Goal: Ask a question

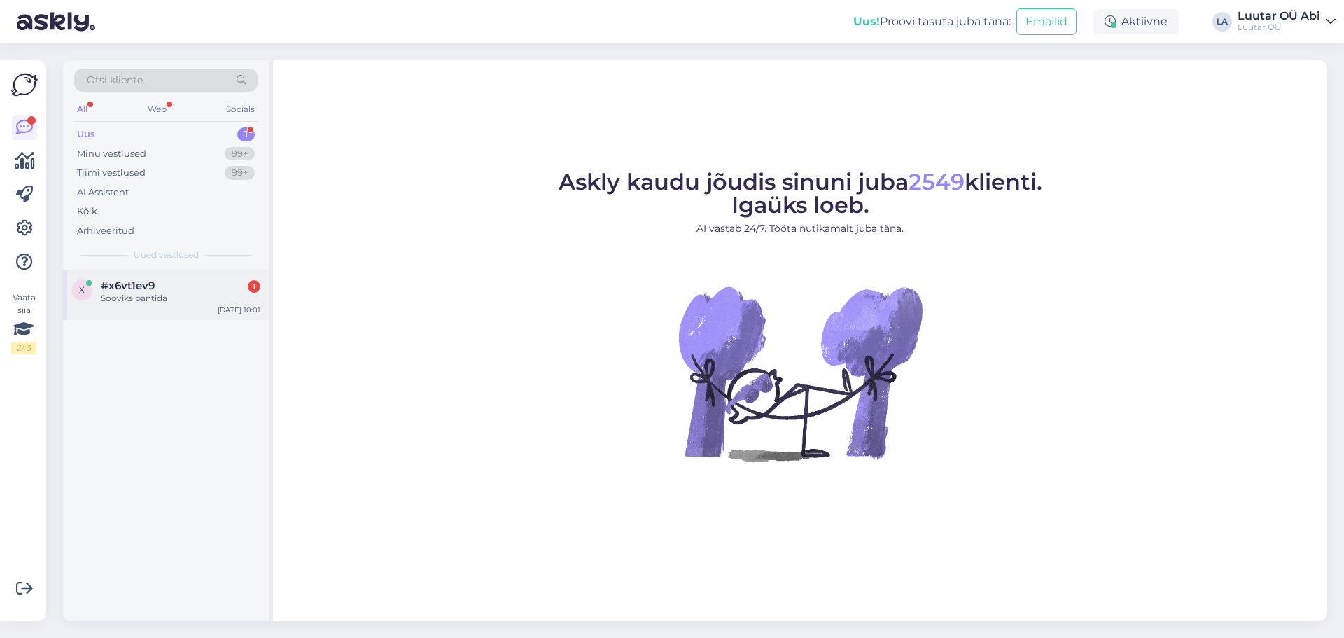
click at [190, 296] on div "Sooviks pantida" at bounding box center [181, 298] width 160 height 13
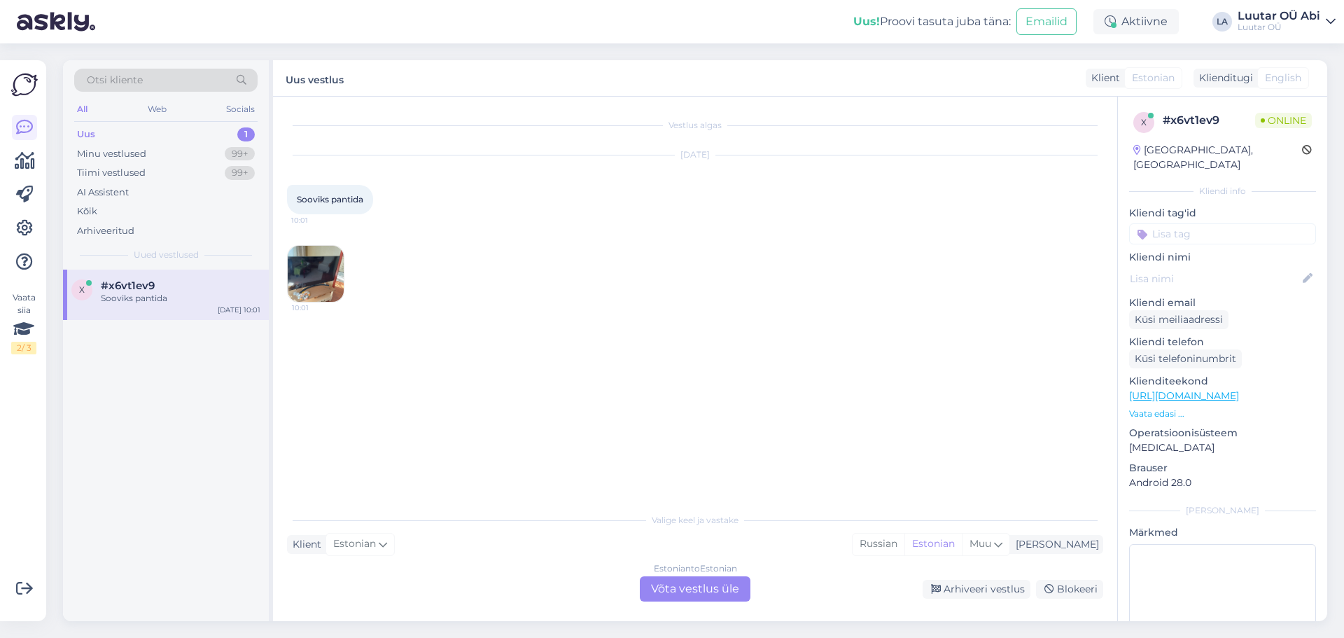
click at [317, 291] on img at bounding box center [316, 274] width 56 height 56
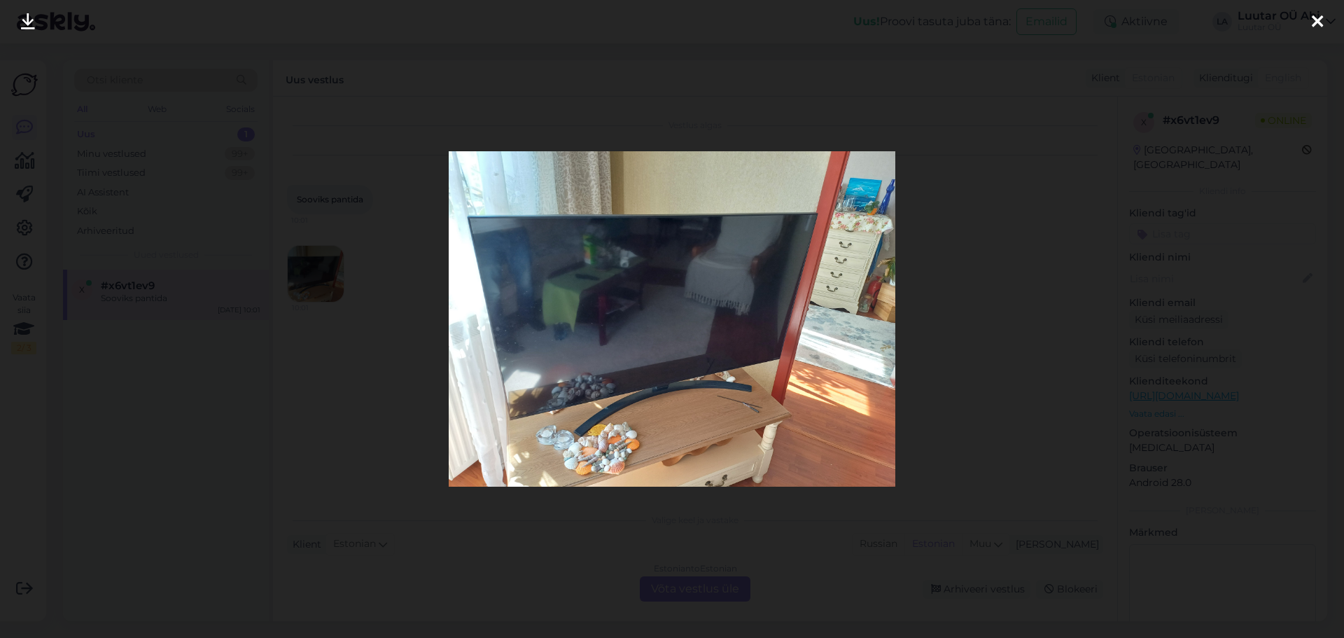
click at [588, 563] on div at bounding box center [672, 319] width 1344 height 638
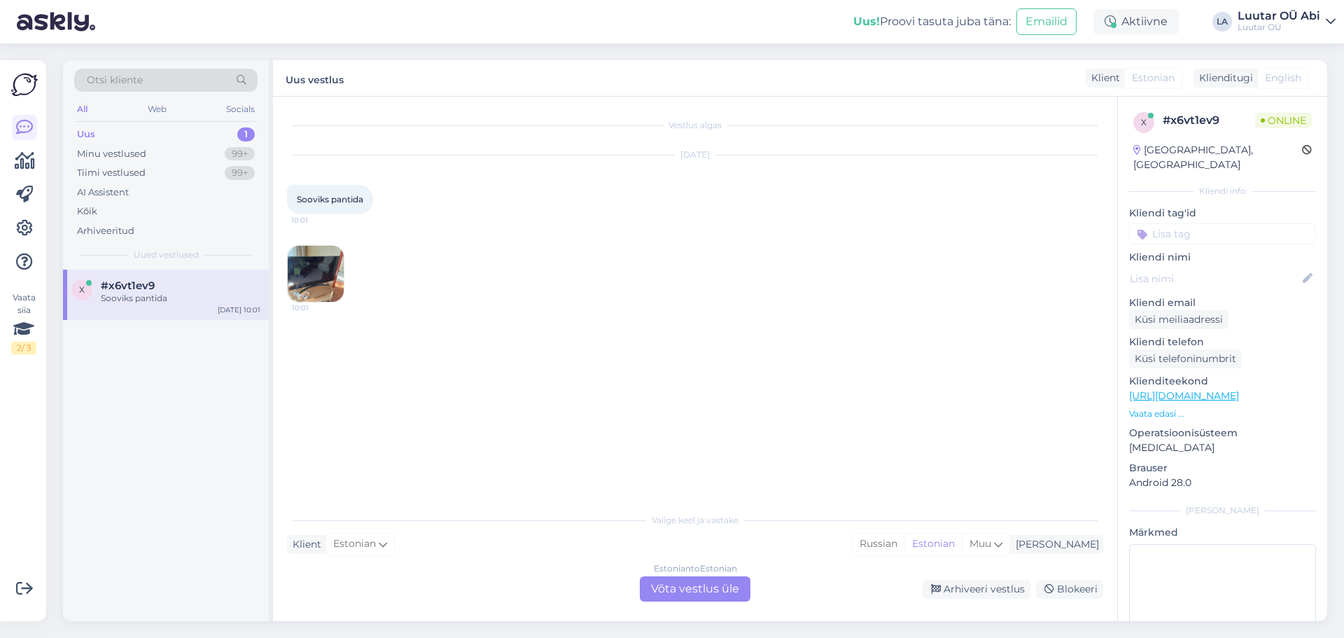
click at [668, 589] on div "Estonian to Estonian Võta vestlus üle" at bounding box center [695, 588] width 111 height 25
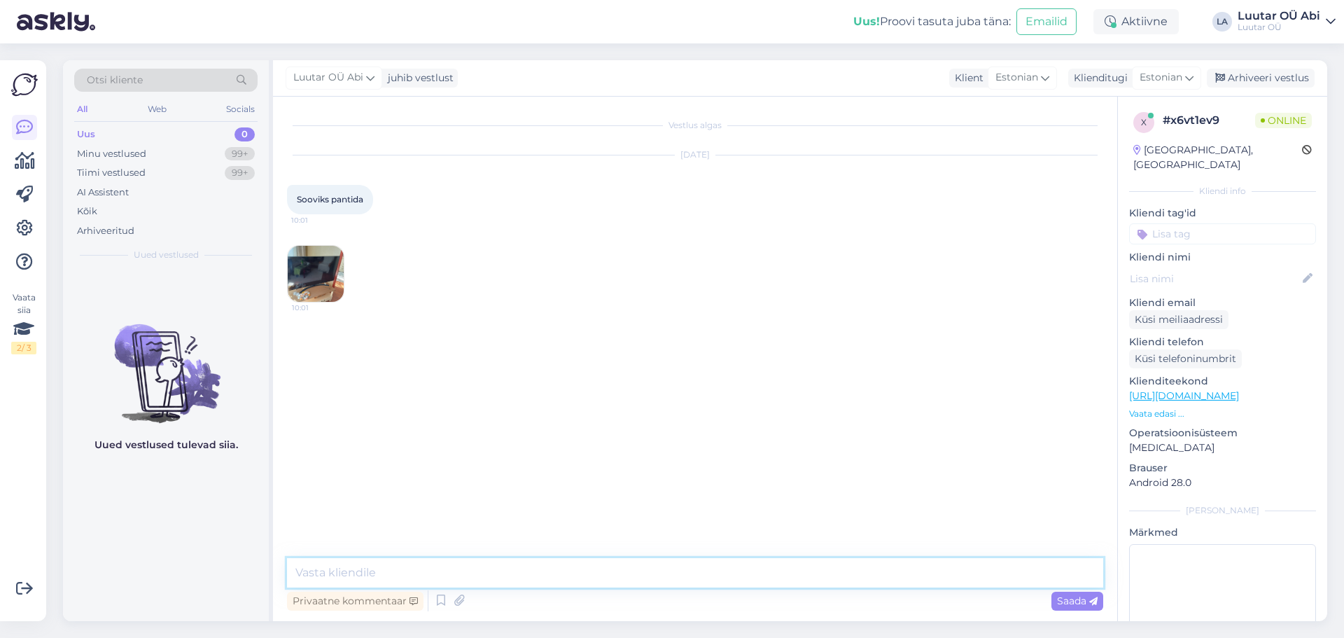
click at [622, 582] on textarea at bounding box center [695, 572] width 817 height 29
type textarea "Tere!"
type textarea "kirjutage palun täpne mudel"
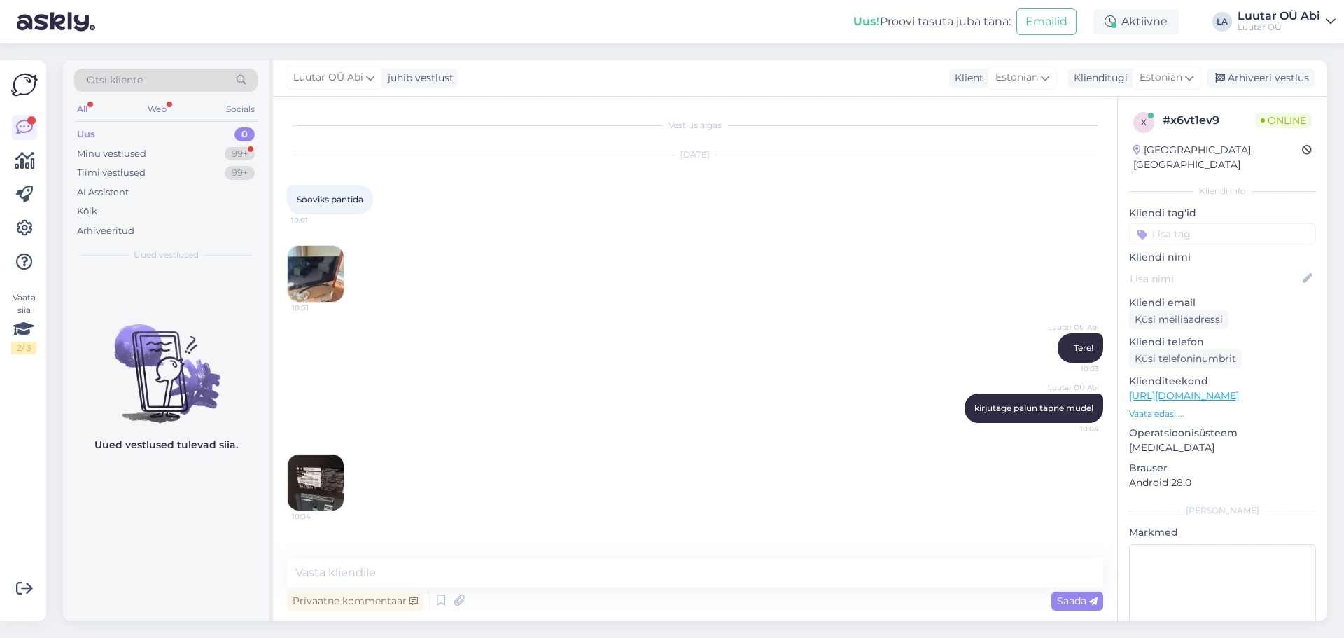
click at [310, 478] on img at bounding box center [316, 482] width 56 height 56
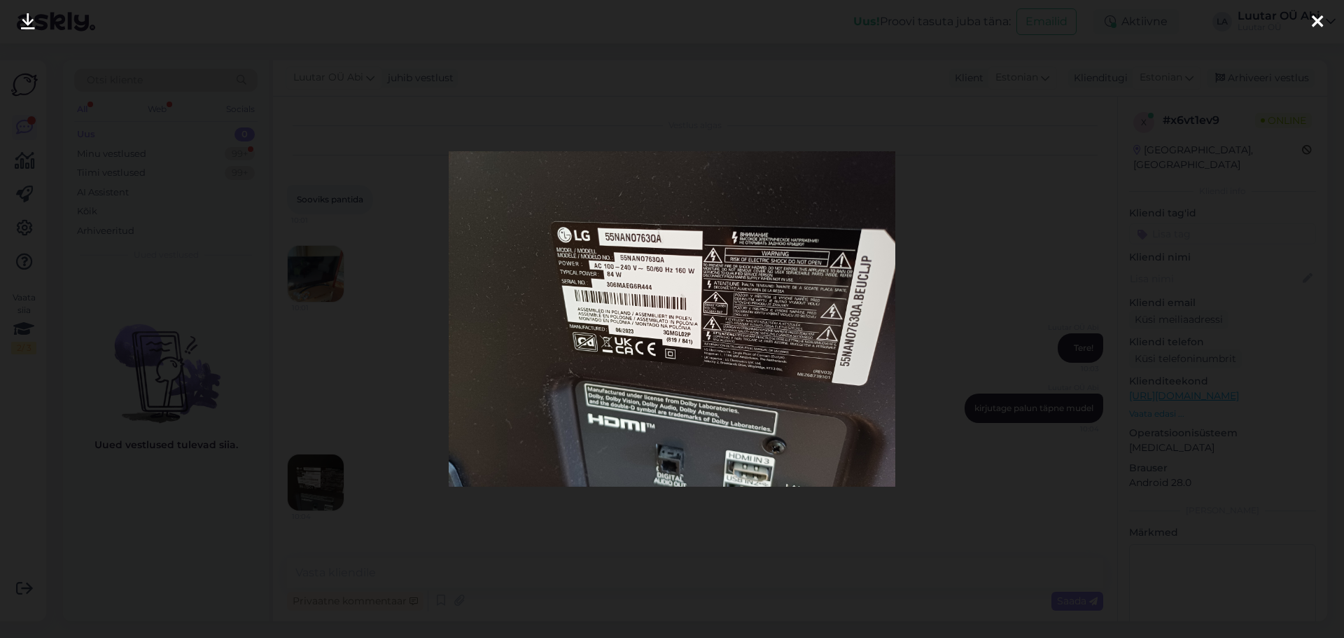
click at [18, 22] on link at bounding box center [28, 22] width 31 height 44
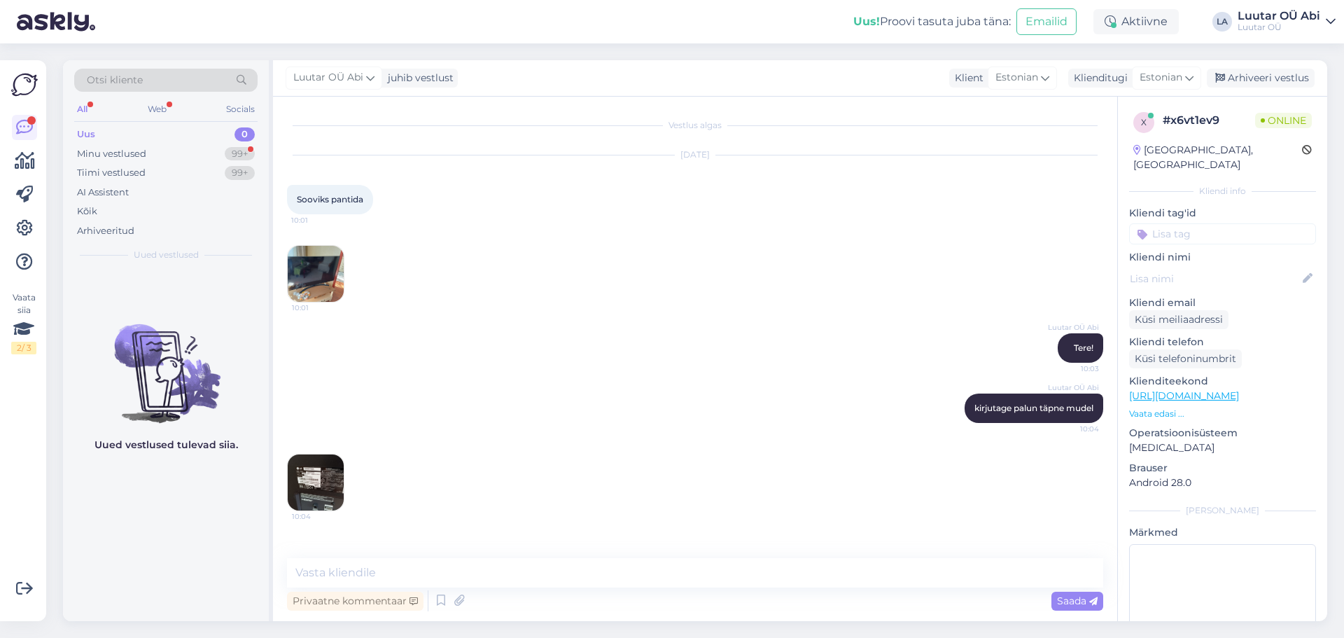
click at [307, 276] on img at bounding box center [316, 274] width 56 height 56
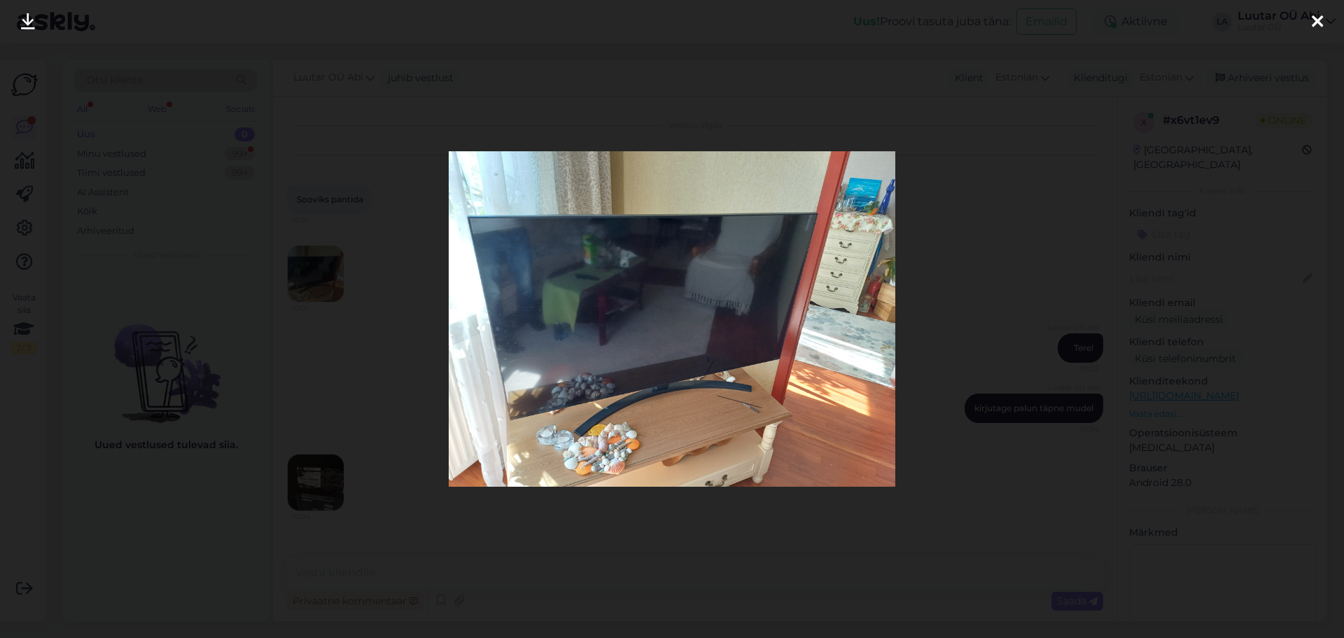
click at [32, 22] on icon at bounding box center [28, 22] width 14 height 18
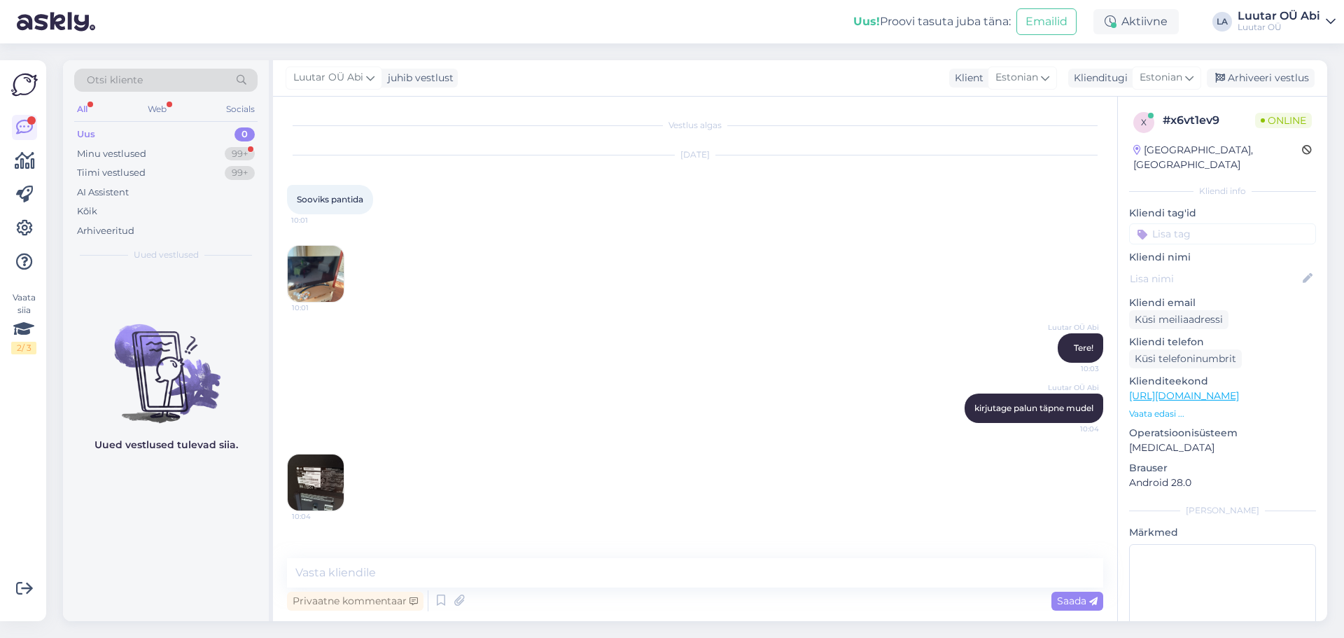
click at [616, 205] on div "[DATE] Sooviks pantida 10:01 10:01" at bounding box center [695, 229] width 817 height 178
click at [552, 573] on textarea at bounding box center [695, 572] width 817 height 29
type textarea "kohe hindame"
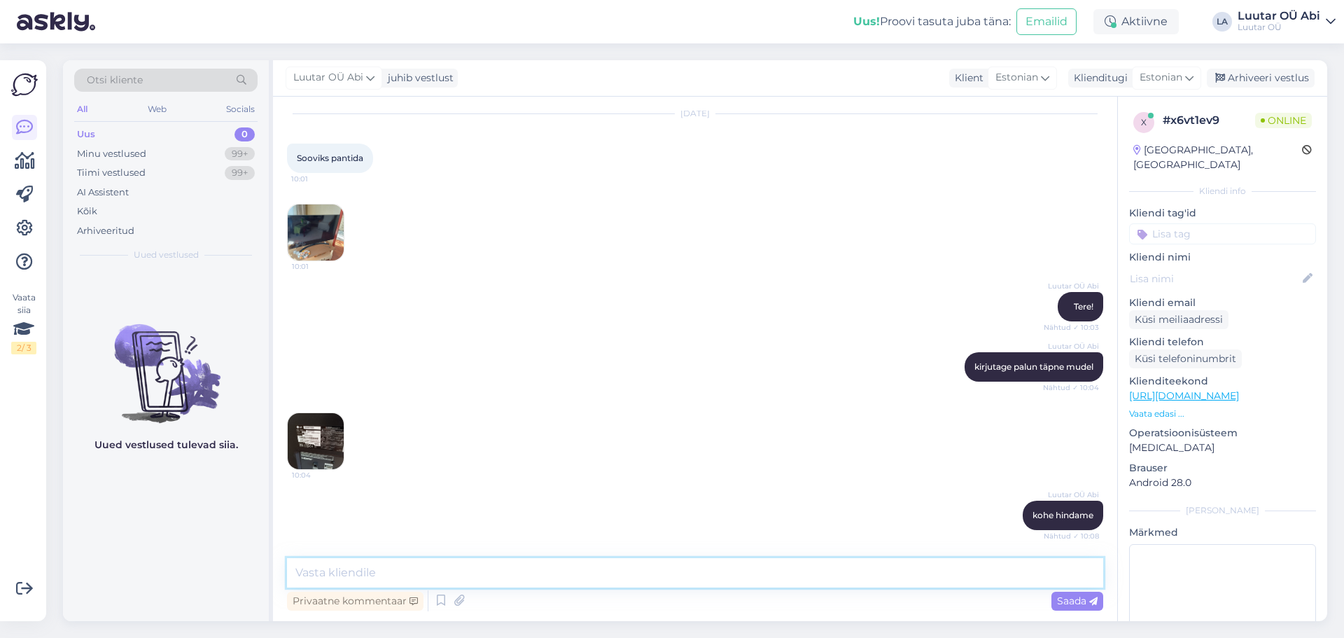
click at [548, 571] on textarea at bounding box center [695, 572] width 817 height 29
type textarea "120€ saame pakkuda, kui on garantii siis rohkem"
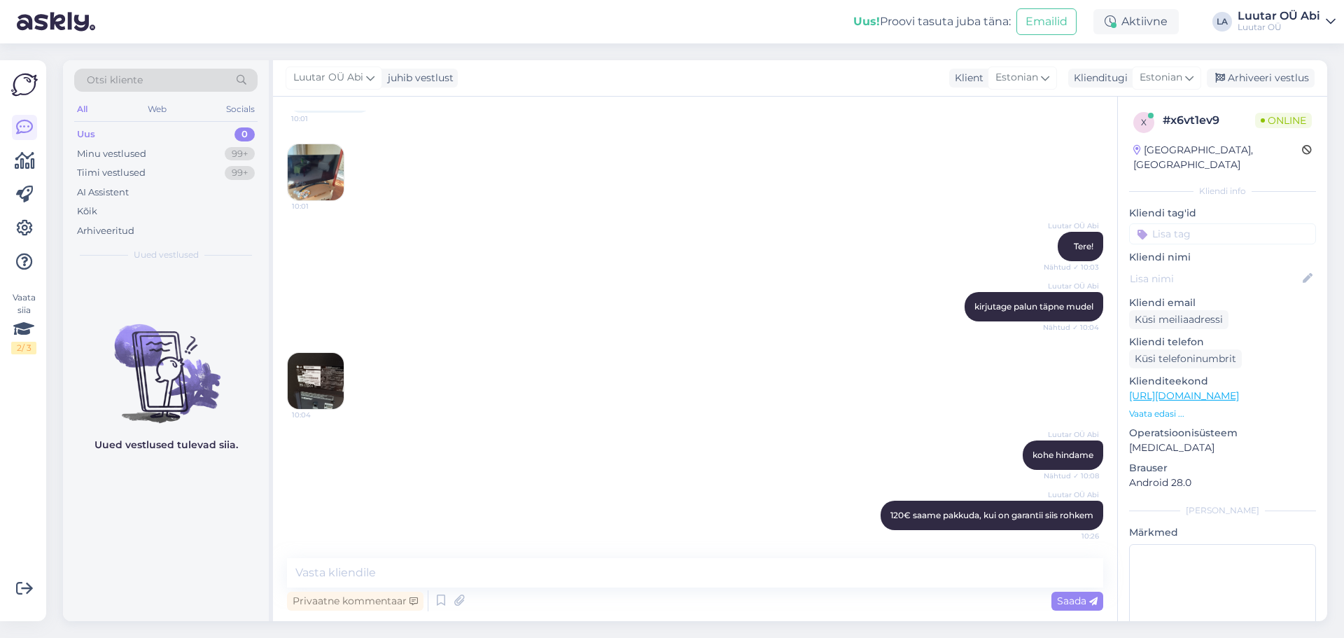
click at [577, 454] on div "Luutar [PERSON_NAME] kohe hindame Nähtud ✓ 10:08" at bounding box center [695, 455] width 817 height 60
click at [797, 304] on div "Luutar OÜ Abi kirjutage palun täpne mudel Nähtud ✓ 10:04" at bounding box center [695, 307] width 817 height 60
